Goal: Information Seeking & Learning: Learn about a topic

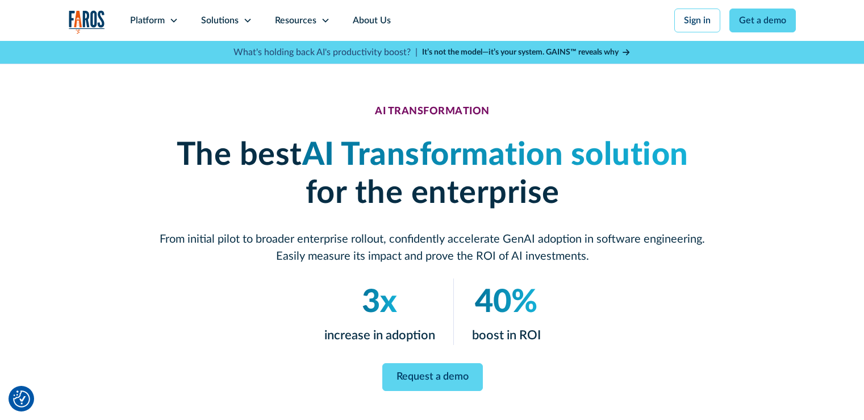
click at [530, 49] on strong "It’s not the model—it’s your system. GAINS™ reveals why" at bounding box center [520, 52] width 196 height 8
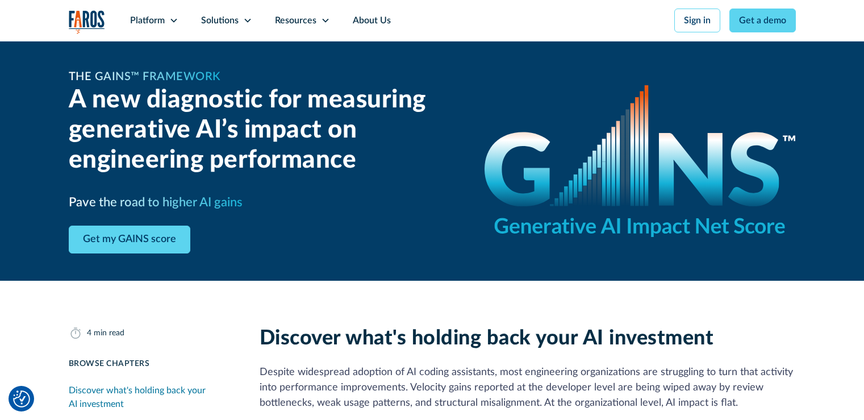
scroll to position [170, 0]
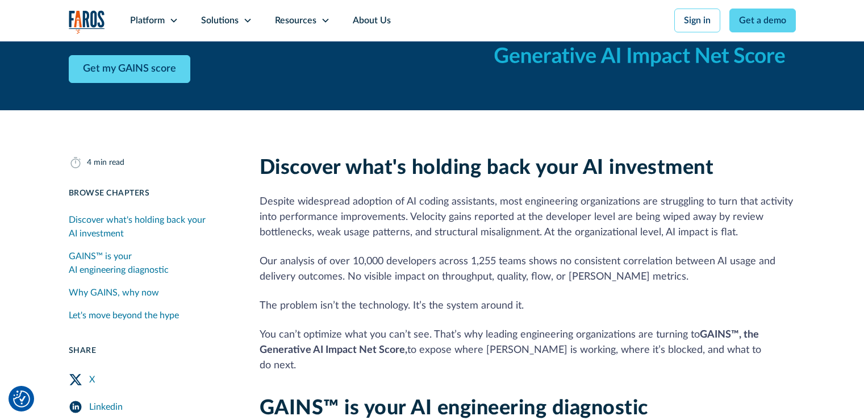
click at [18, 403] on img "Cookie Settings" at bounding box center [21, 398] width 17 height 17
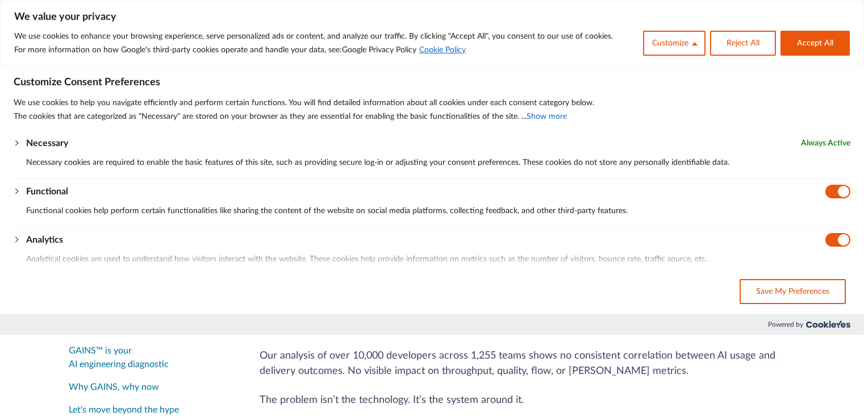
scroll to position [0, 0]
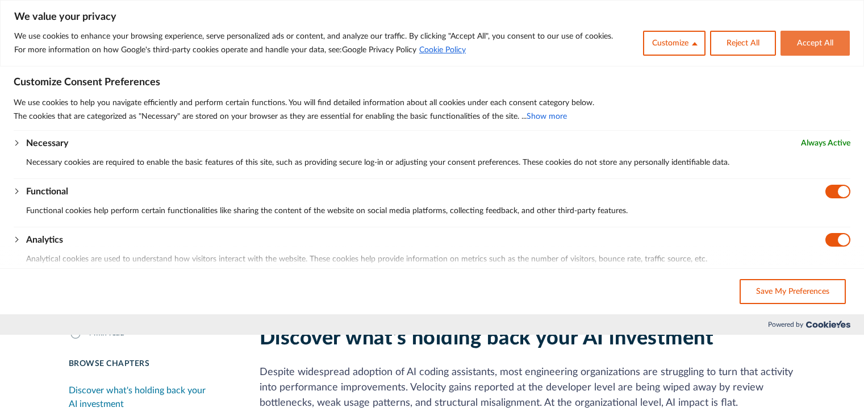
click at [819, 39] on button "Accept All" at bounding box center [814, 43] width 69 height 25
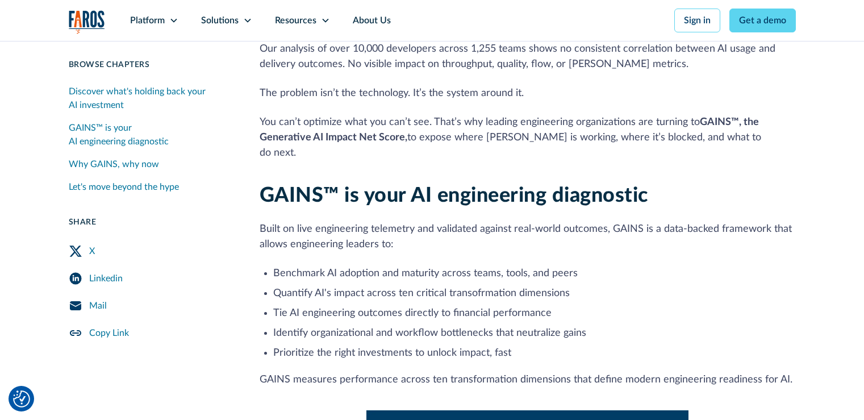
scroll to position [397, 0]
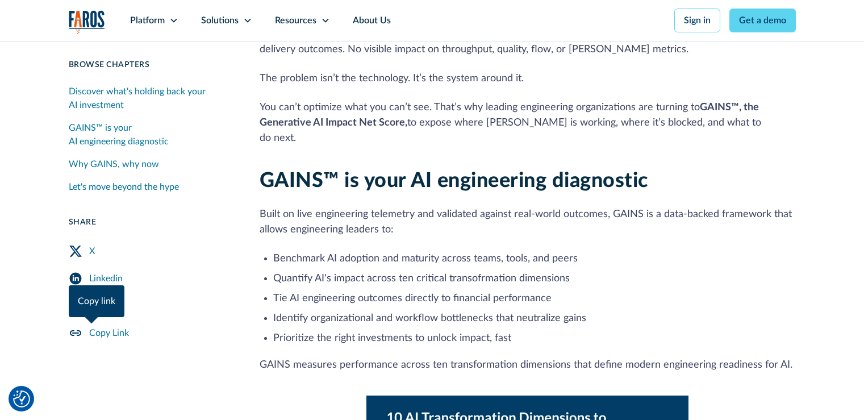
click at [120, 336] on div "Copy Link" at bounding box center [109, 333] width 40 height 14
